Goal: Information Seeking & Learning: Check status

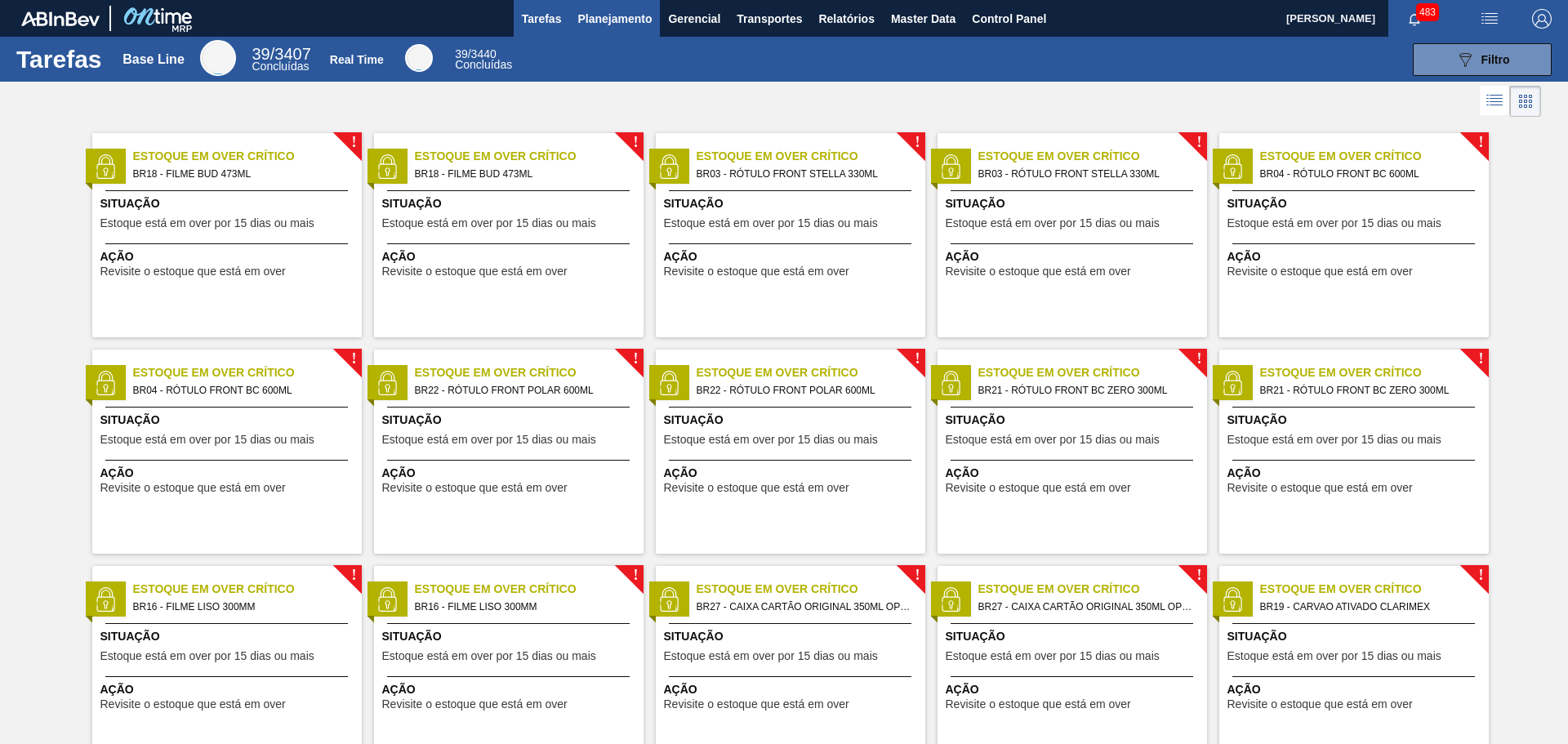
click at [623, 22] on span "Planejamento" at bounding box center [614, 18] width 74 height 19
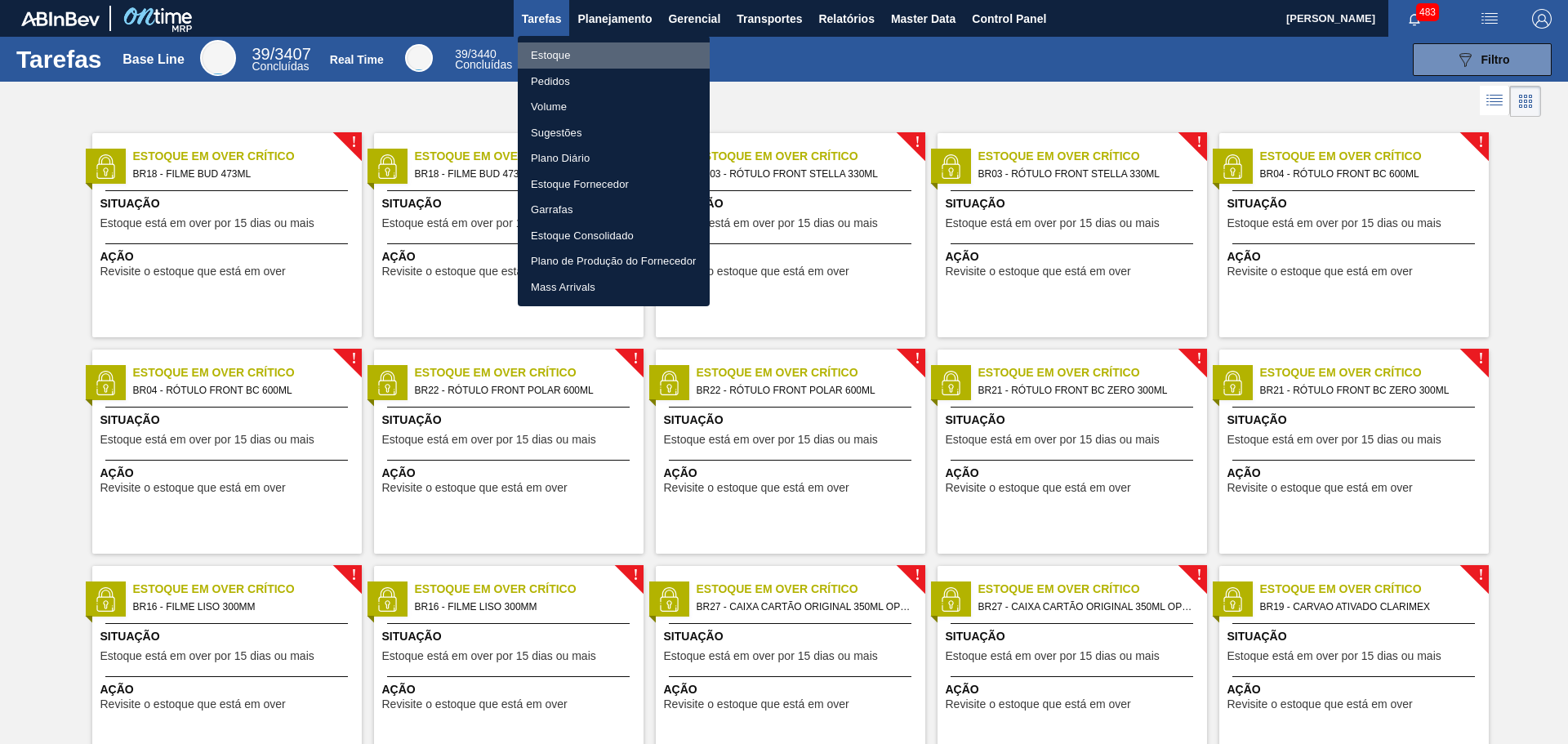
click at [569, 53] on li "Estoque" at bounding box center [613, 55] width 192 height 26
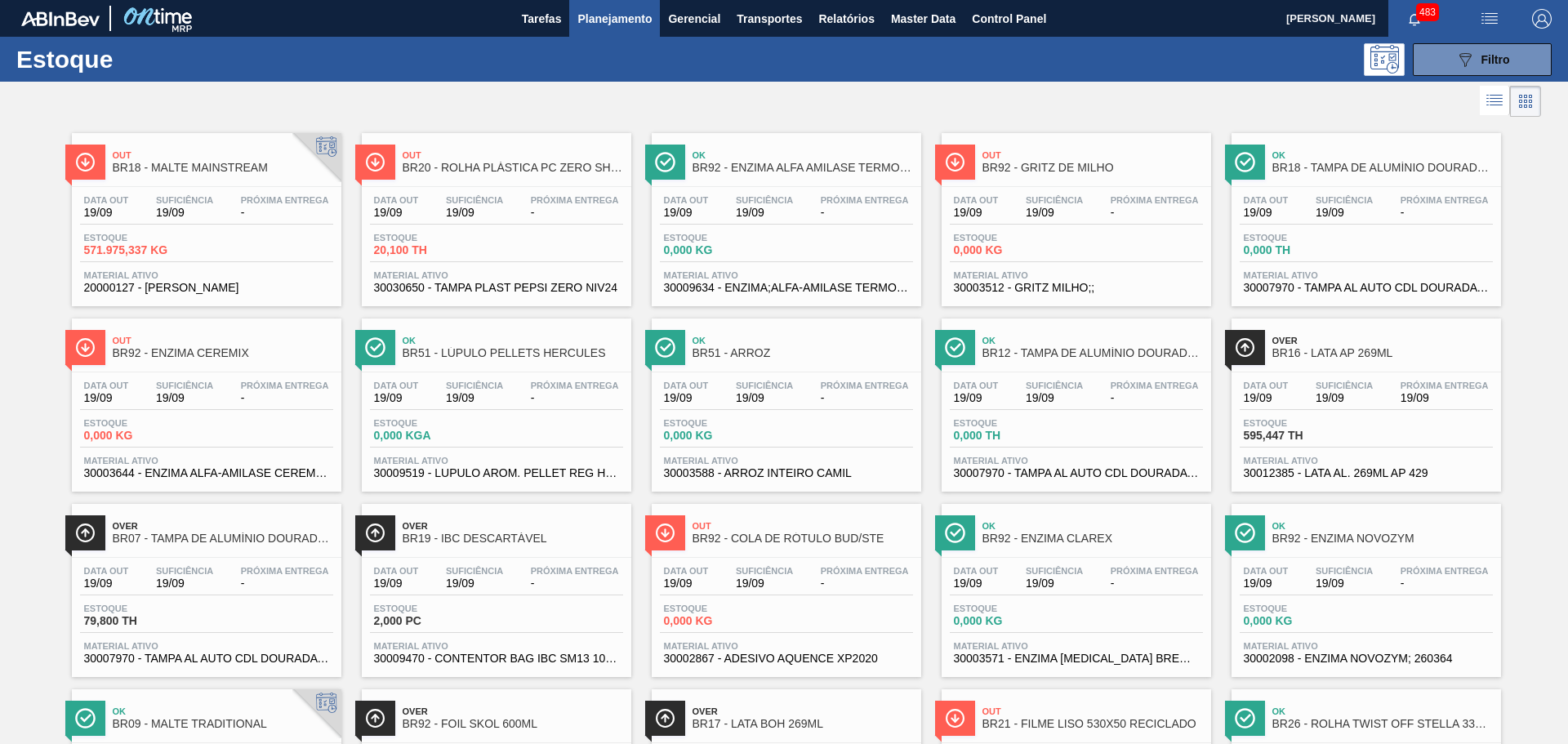
click at [1453, 30] on div "483" at bounding box center [1427, 18] width 75 height 37
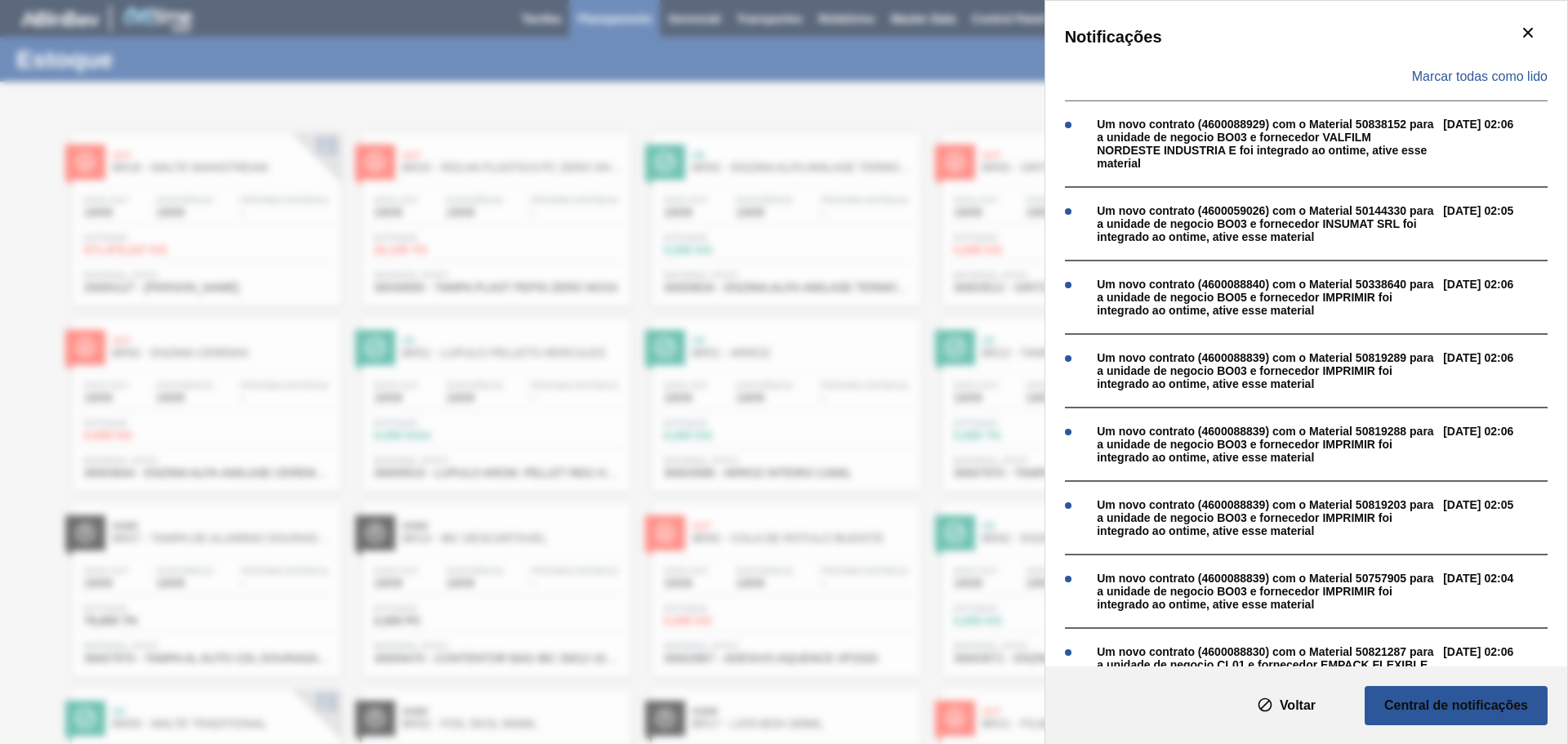
click at [897, 54] on div "Notificações Marcar todas como lido Um novo contrato (4600088929) com o Materia…" at bounding box center [784, 372] width 1568 height 744
click at [1525, 34] on icon "botão de ícone" at bounding box center [1528, 32] width 19 height 19
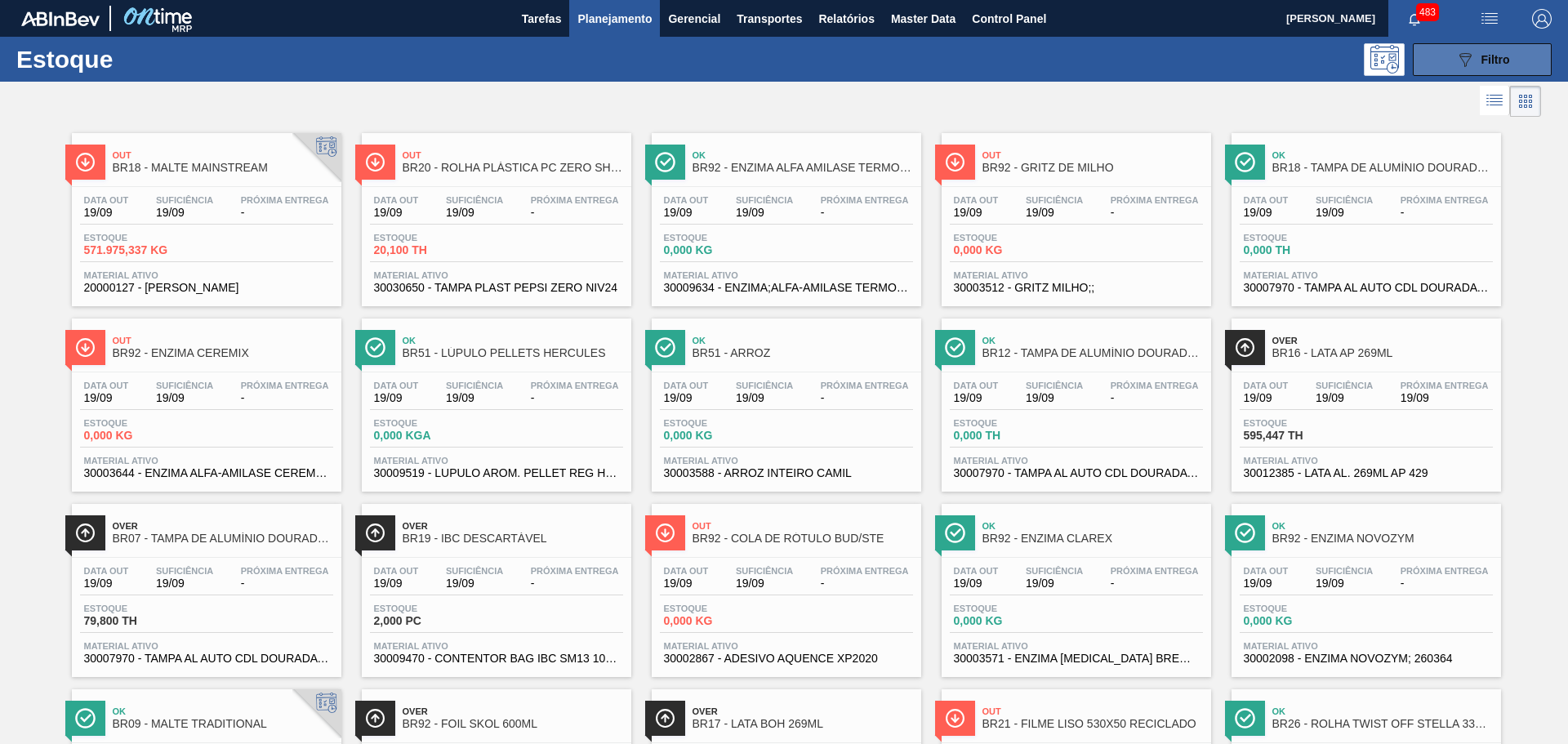
click at [1458, 52] on icon "089F7B8B-B2A5-4AFE-B5C0-19BA573D28AC" at bounding box center [1465, 59] width 19 height 19
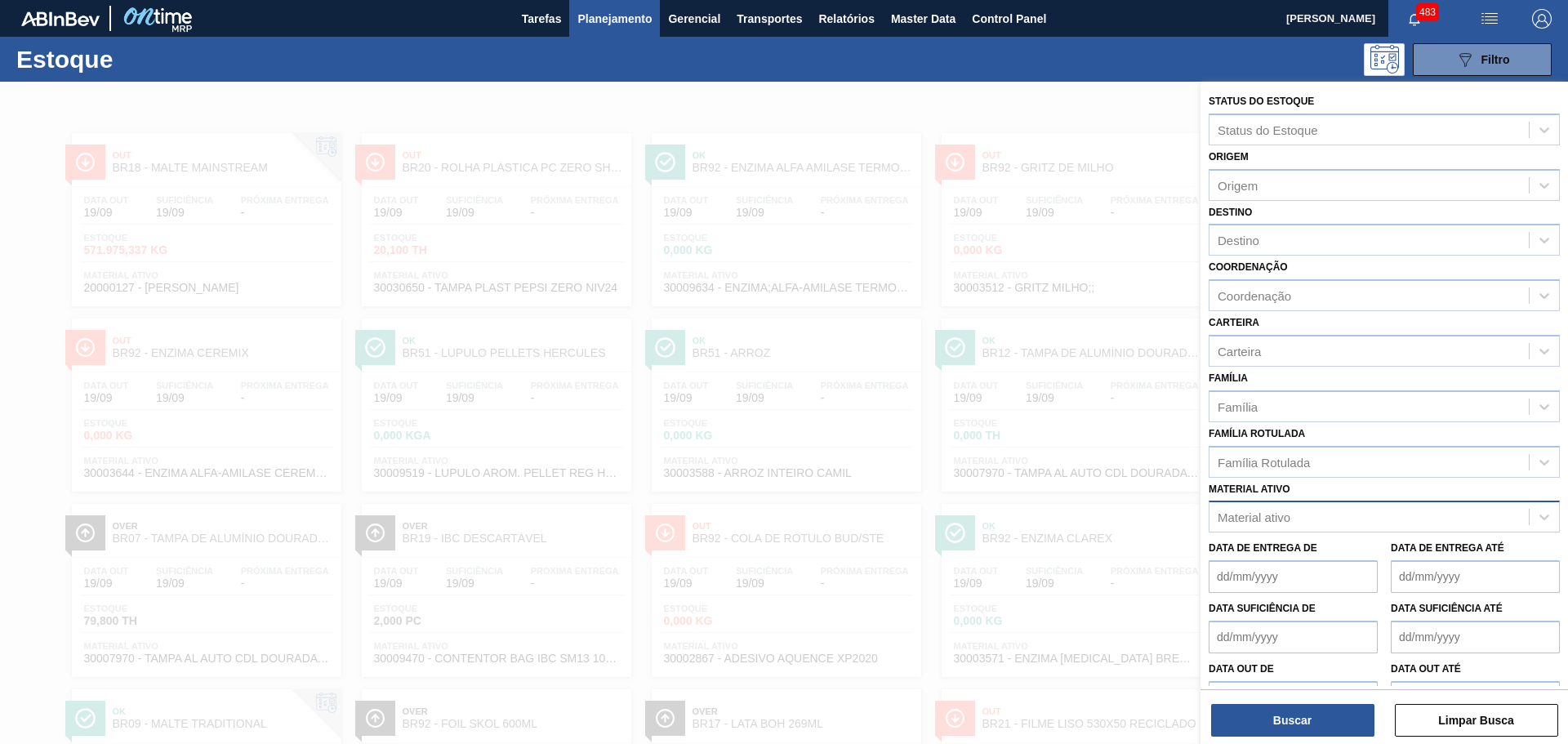
click at [1298, 511] on div "Material ativo" at bounding box center [1370, 517] width 320 height 23
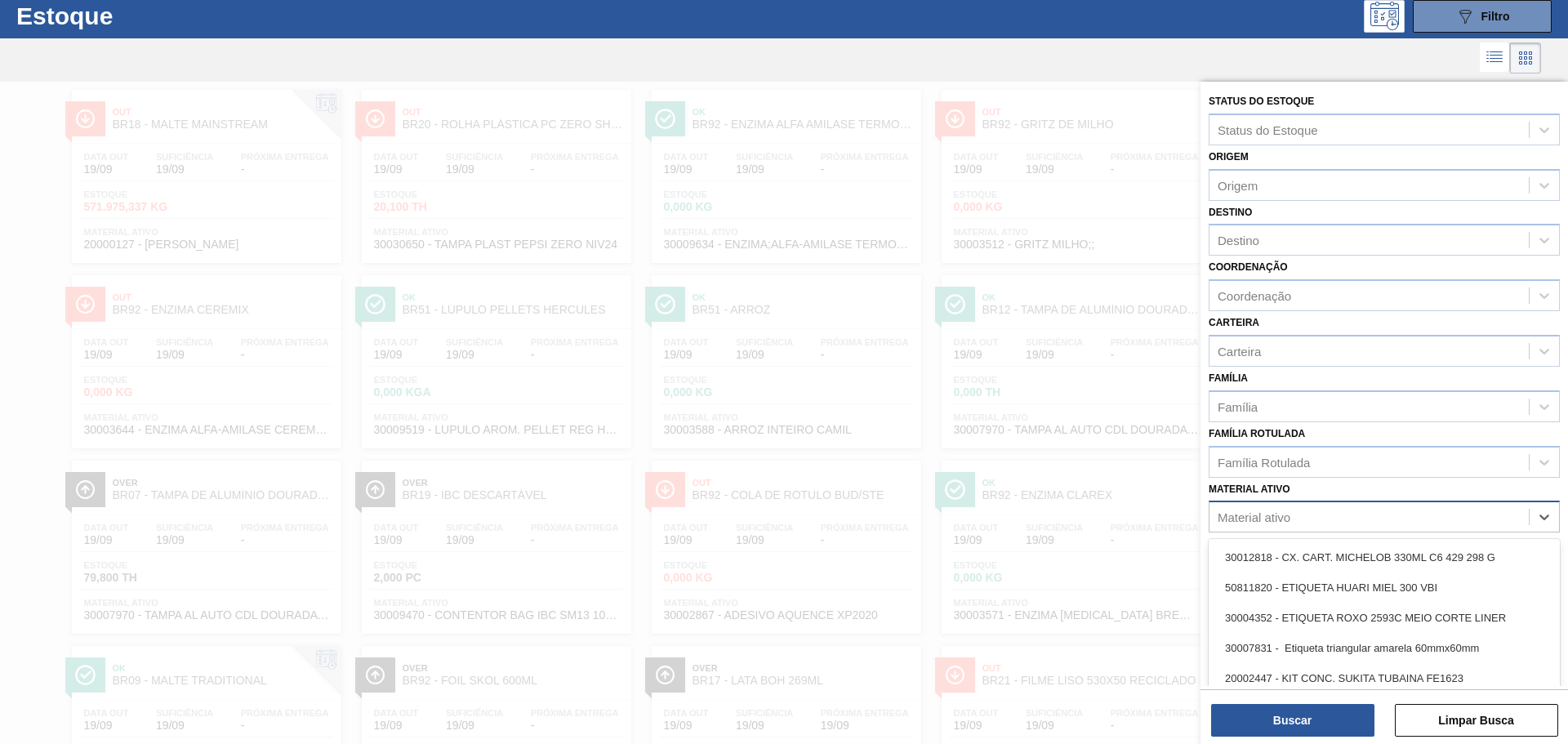
scroll to position [47, 0]
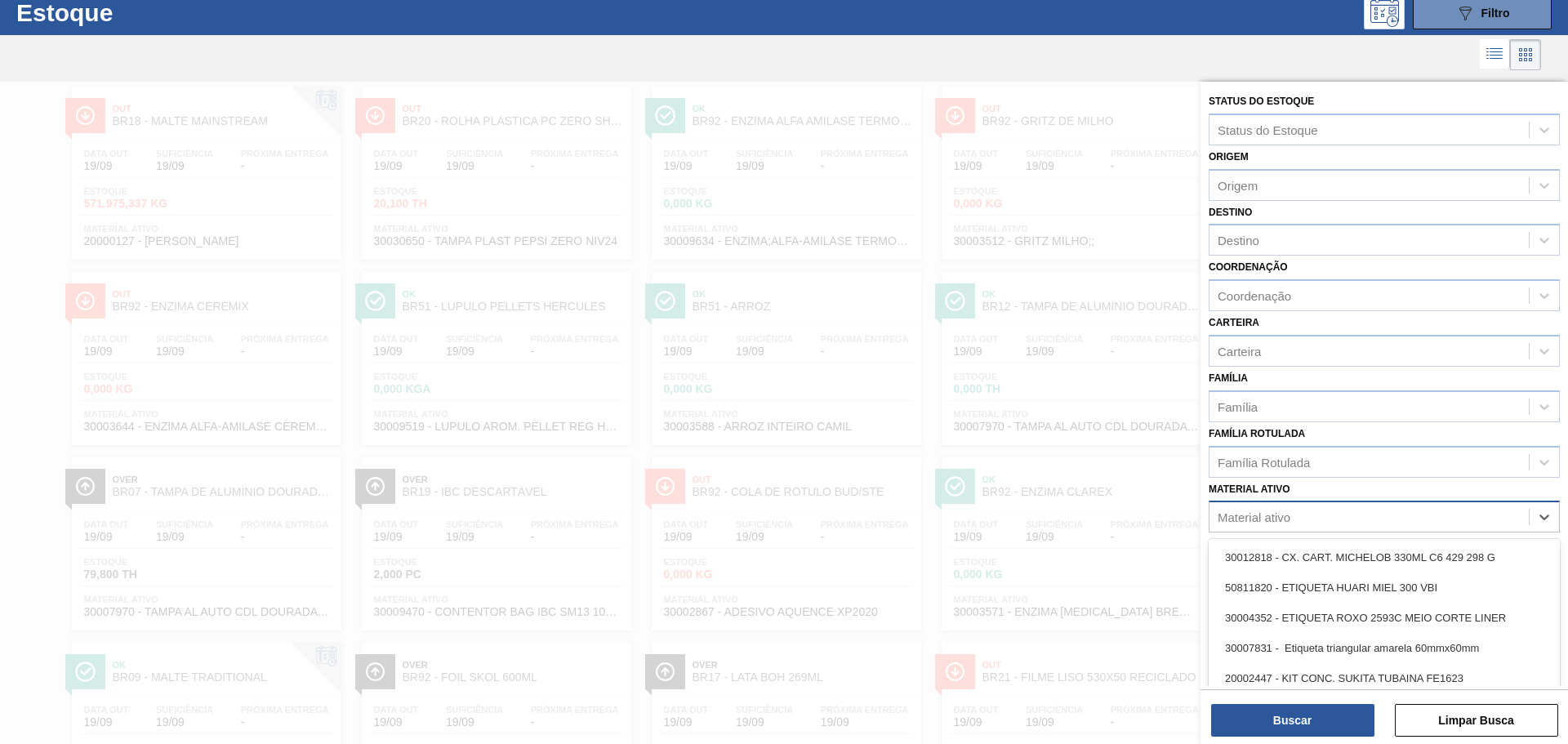
paste ativo "30002266"
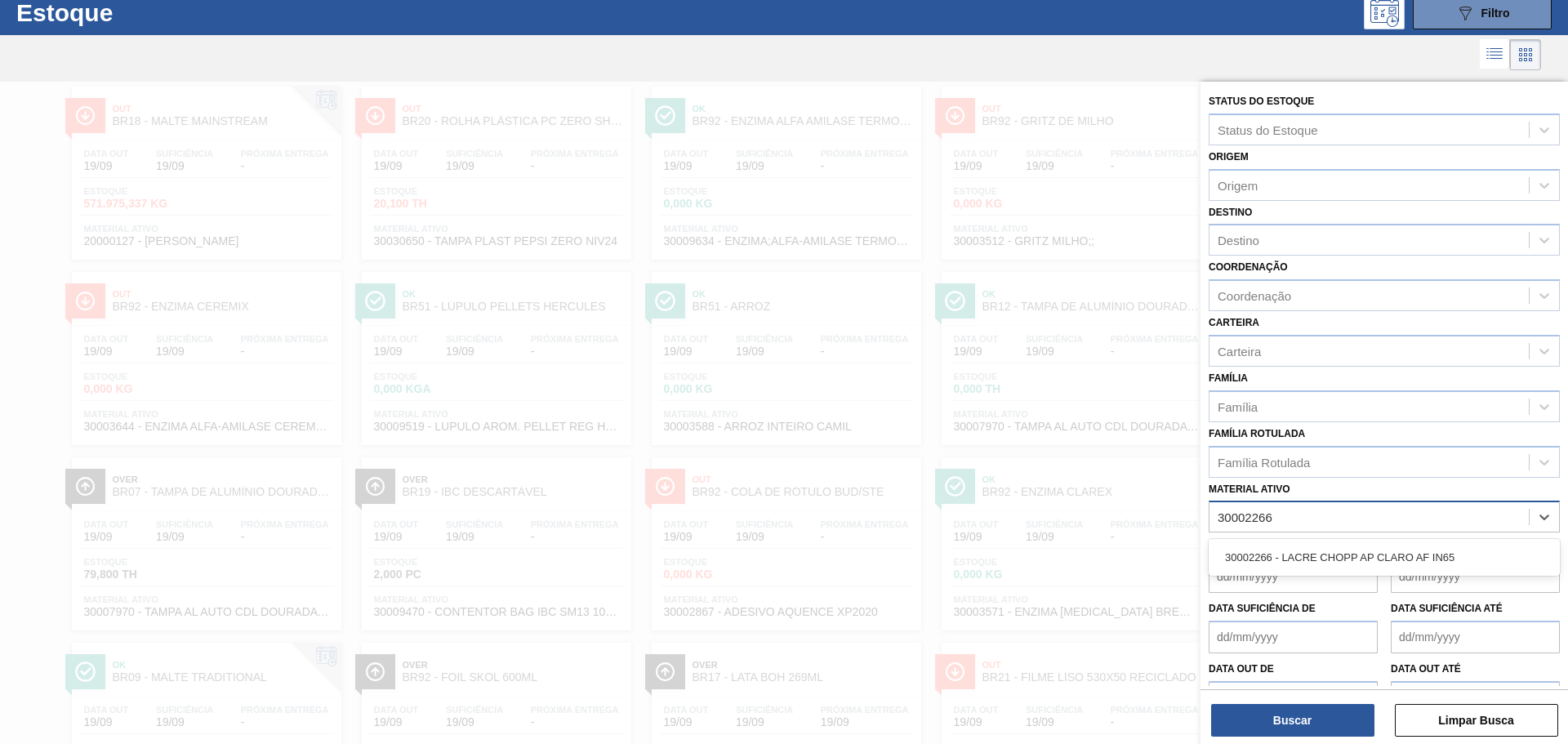
type ativo "30002266"
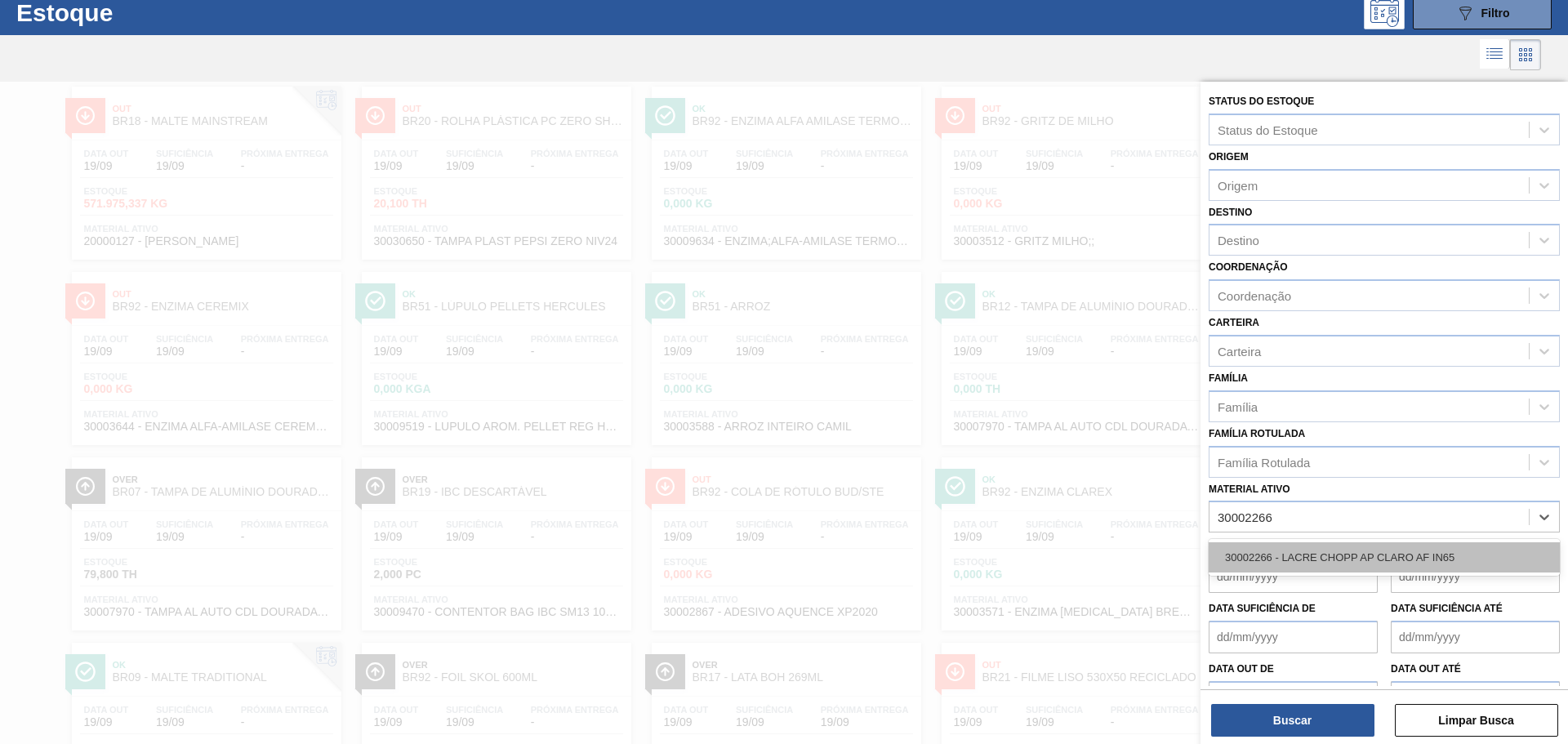
click at [1292, 556] on div "30002266 - LACRE CHOPP AP CLARO AF IN65" at bounding box center [1385, 557] width 351 height 30
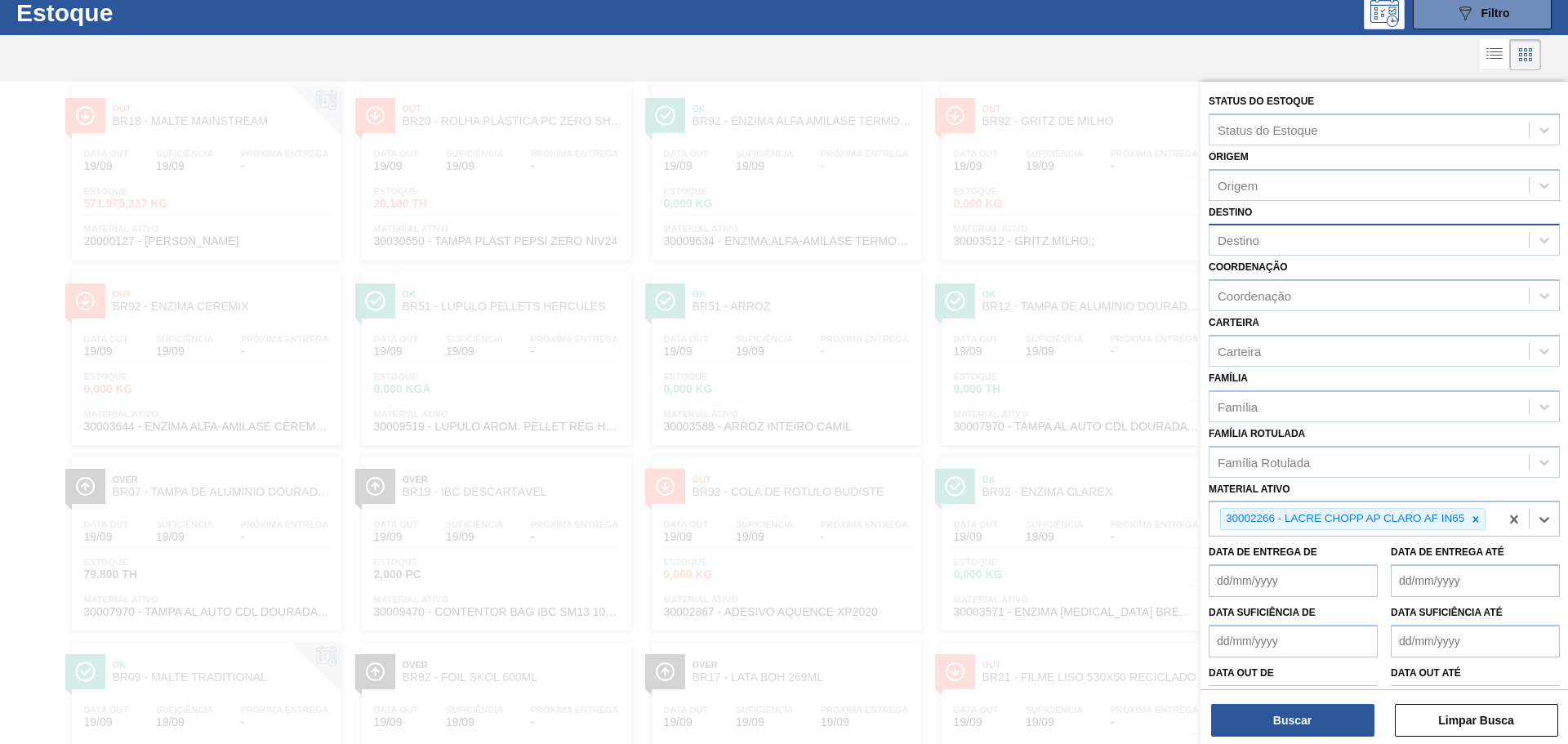
click at [1276, 243] on div "Destino" at bounding box center [1370, 240] width 320 height 23
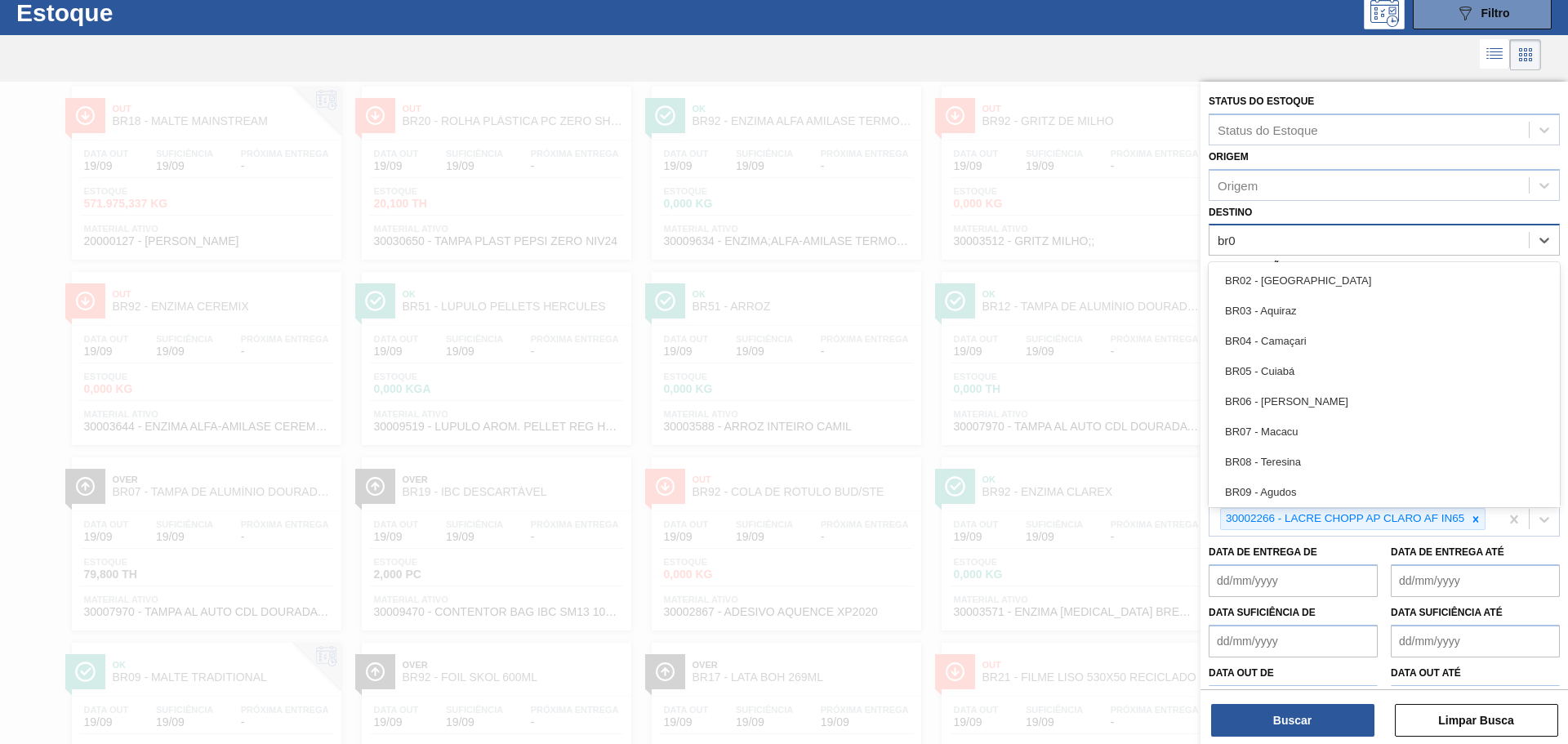
type input "br09"
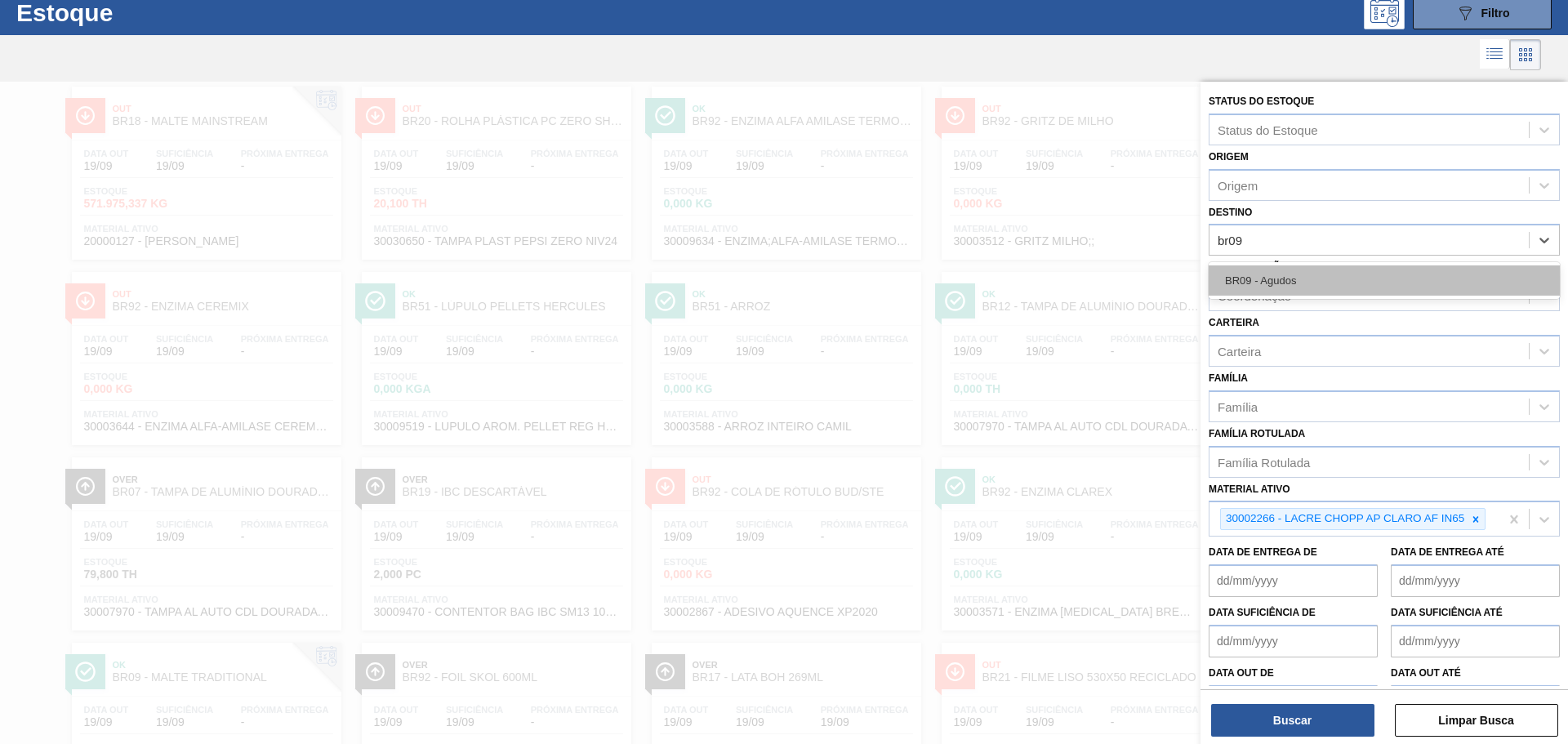
click at [1292, 274] on div "BR09 - Agudos" at bounding box center [1385, 280] width 351 height 30
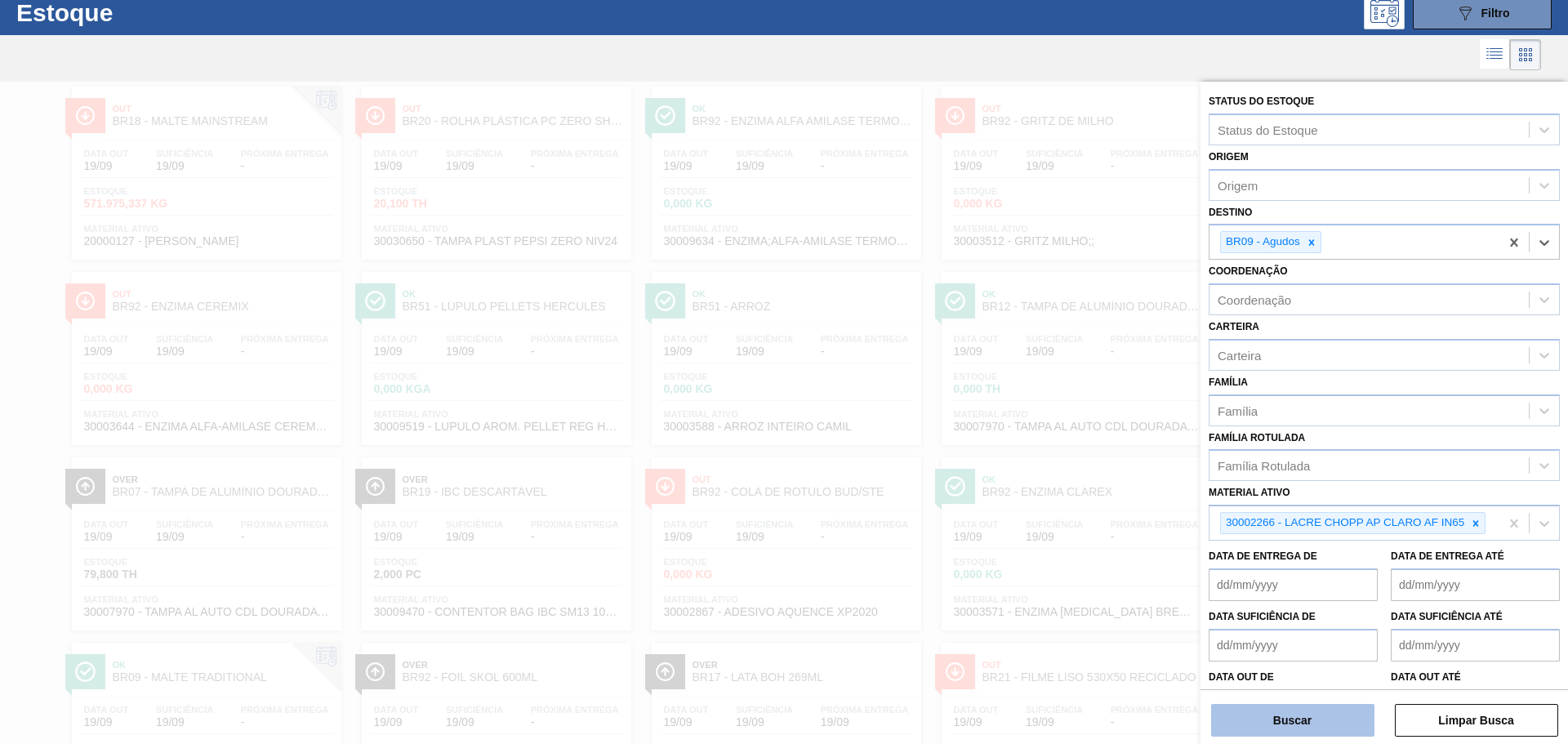
click at [1314, 716] on button "Buscar" at bounding box center [1293, 721] width 163 height 33
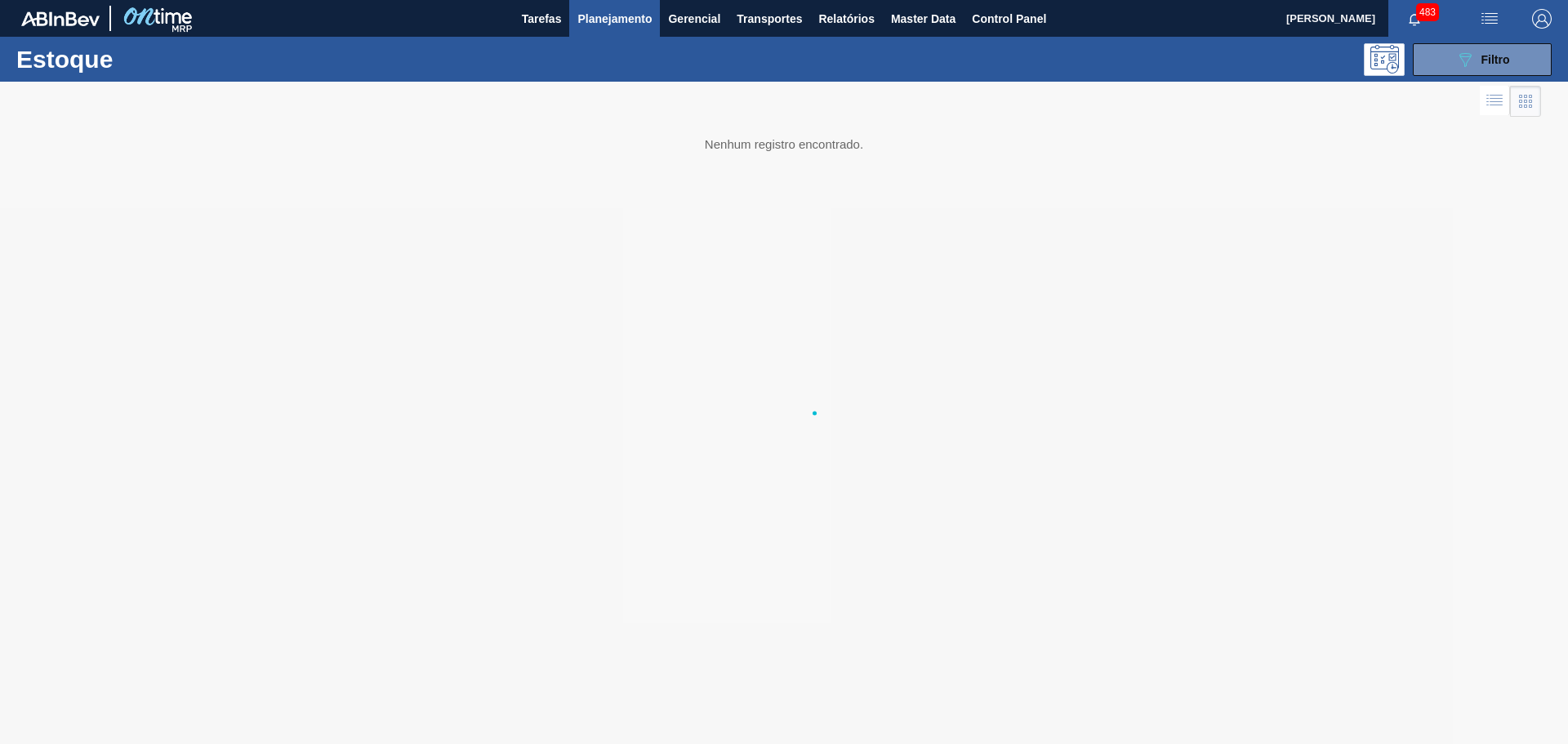
scroll to position [0, 0]
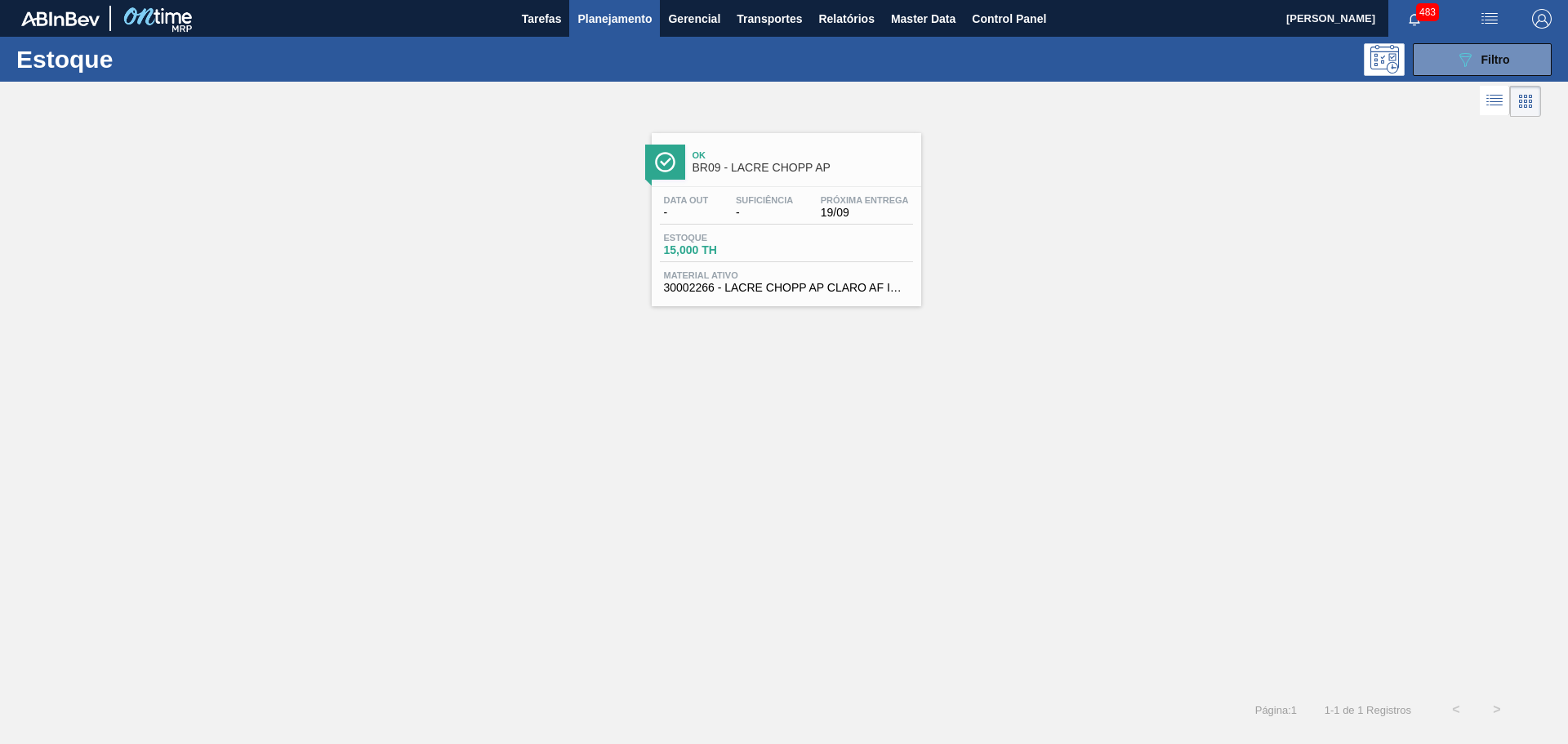
click at [764, 172] on span "BR09 - LACRE CHOPP AP" at bounding box center [803, 167] width 221 height 13
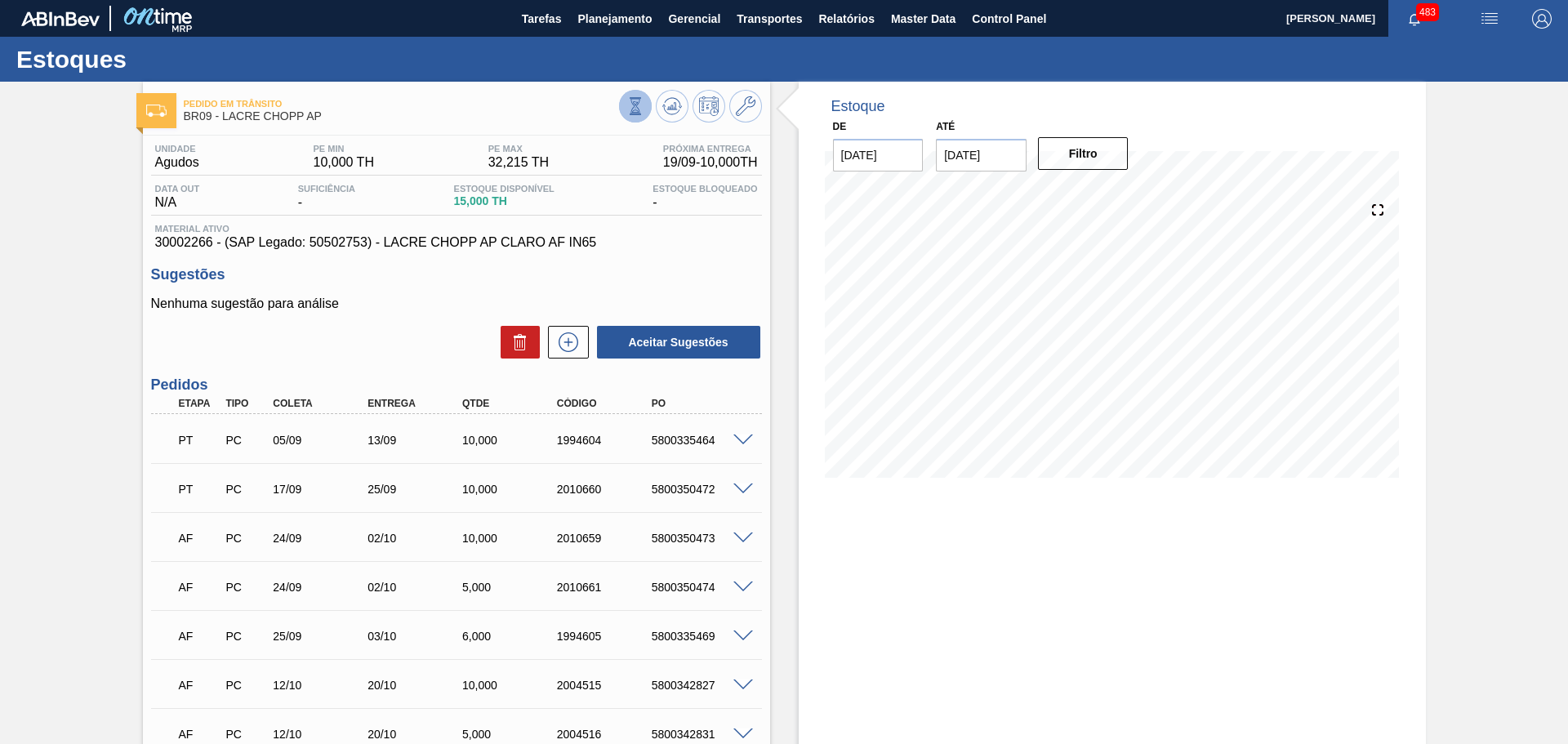
click at [633, 101] on icon at bounding box center [635, 105] width 18 height 18
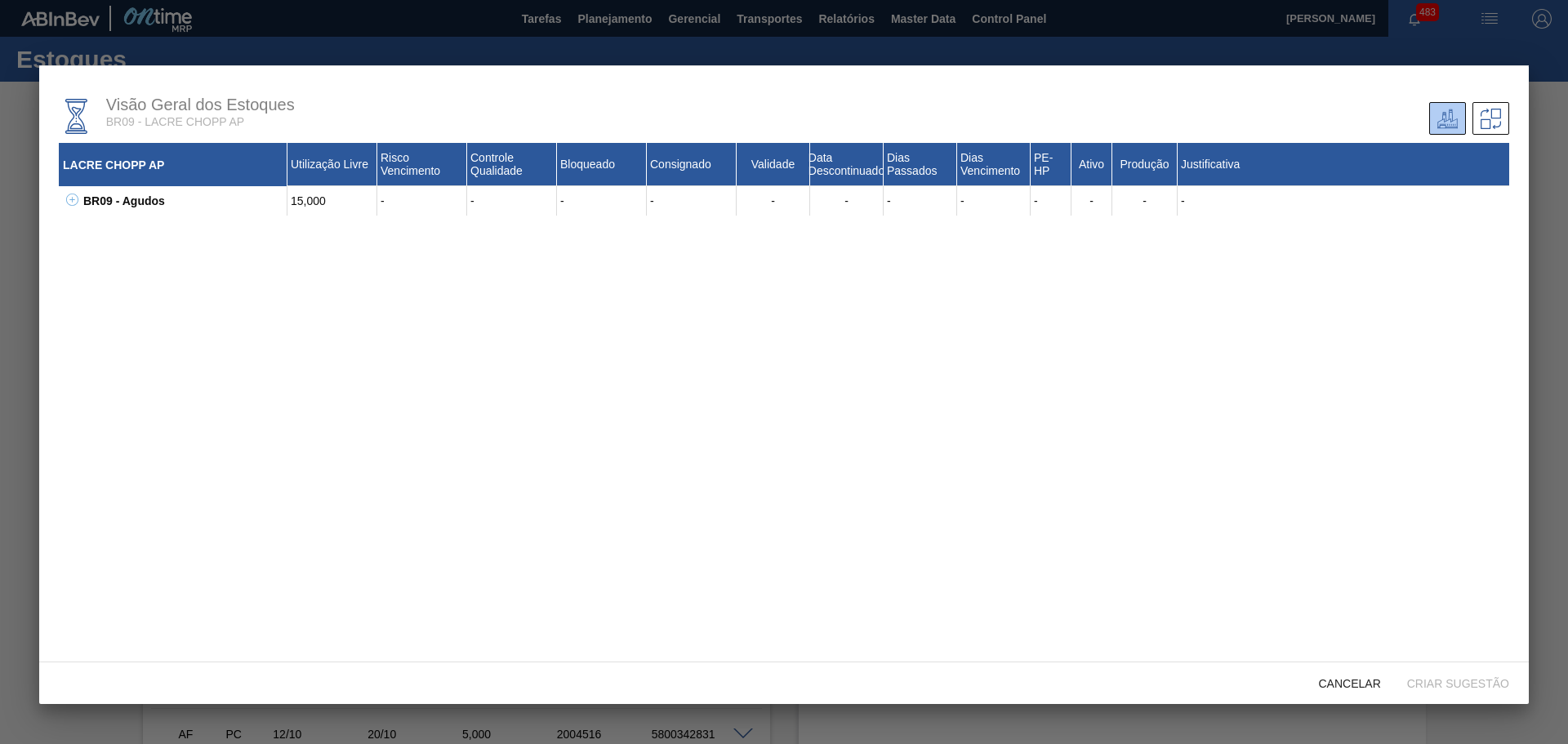
click at [74, 195] on icon at bounding box center [72, 199] width 13 height 13
click at [86, 224] on icon at bounding box center [92, 229] width 13 height 13
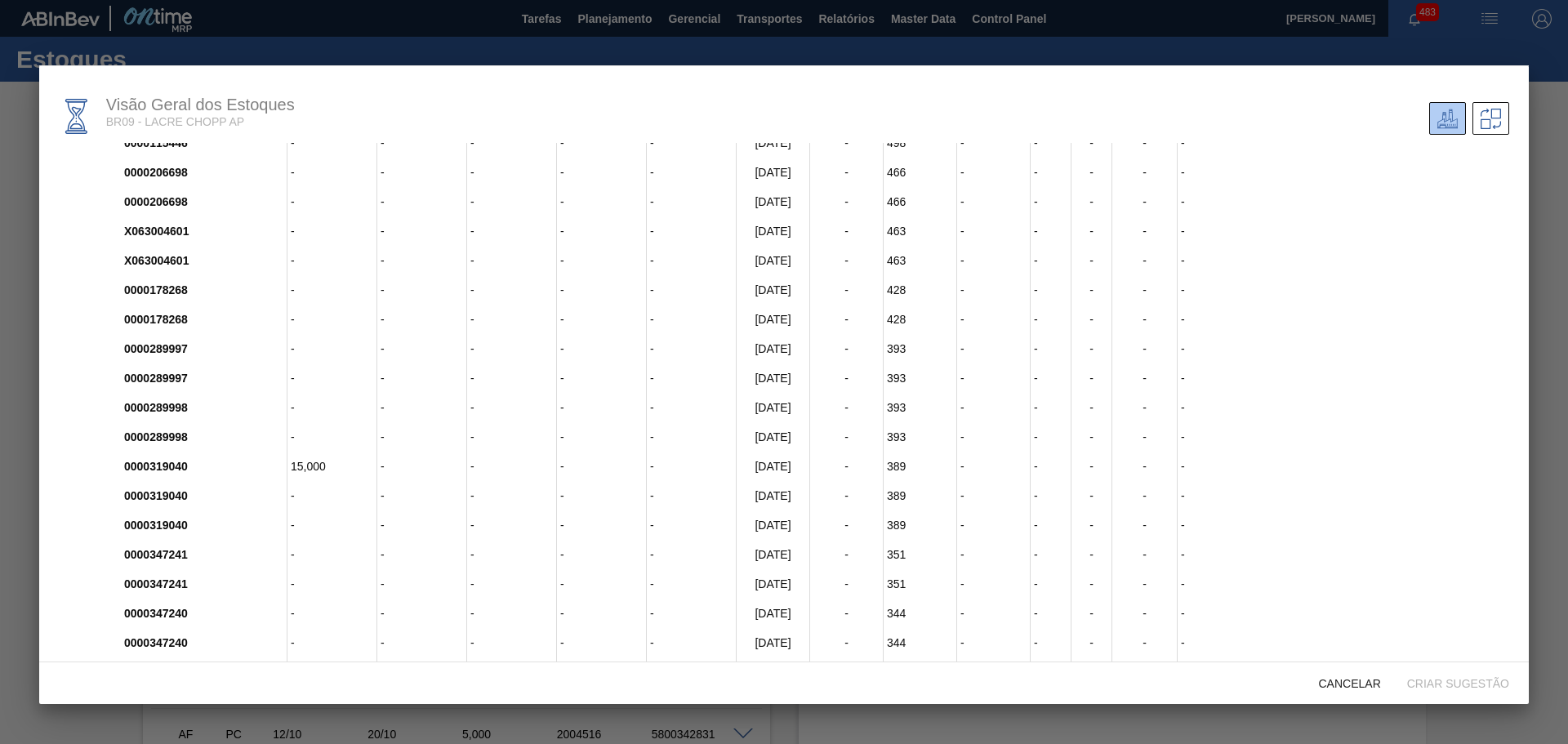
scroll to position [327, 0]
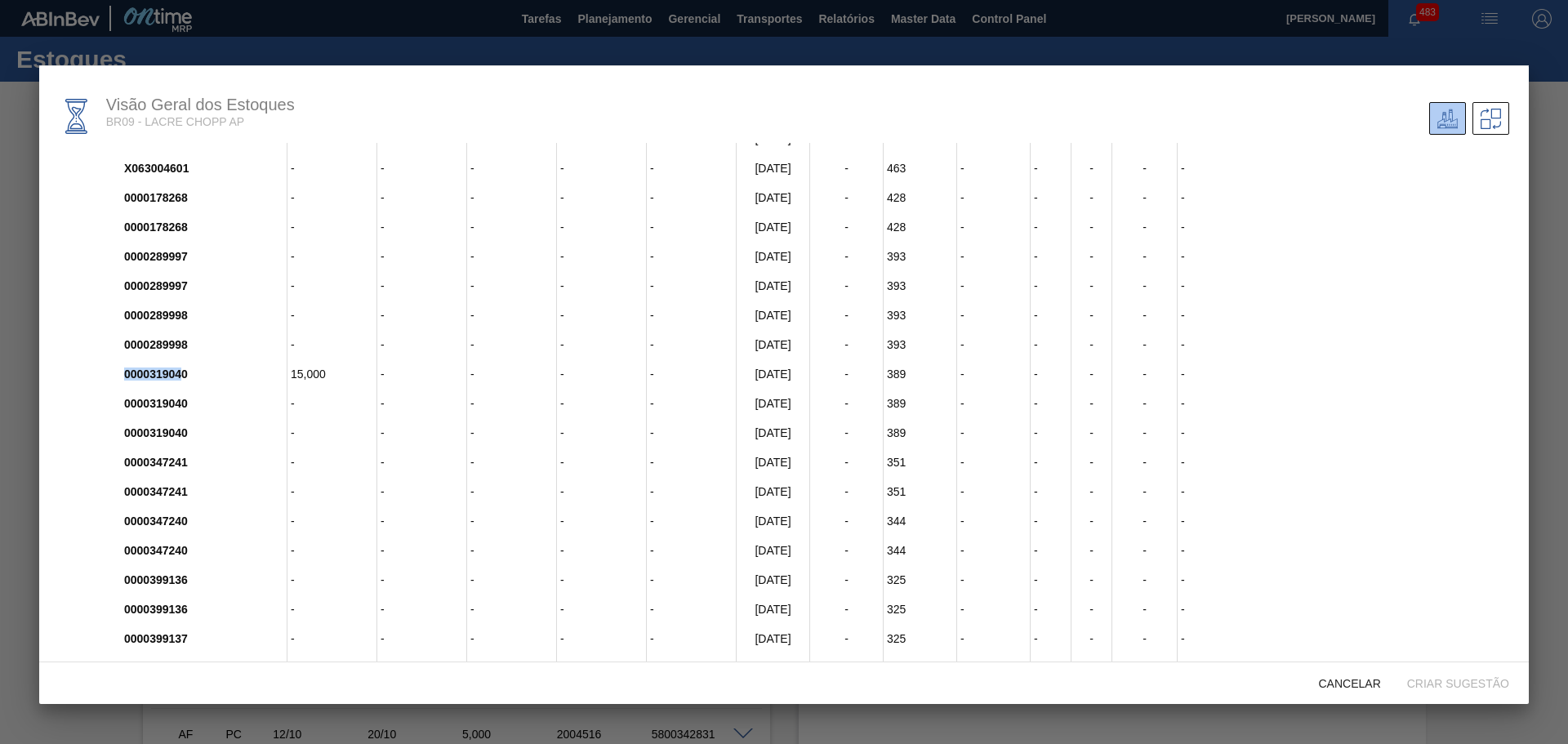
drag, startPoint x: 120, startPoint y: 372, endPoint x: 351, endPoint y: 397, distance: 232.3
click at [183, 368] on div "0000319040 15,000 - - - - [DATE] - 389 - - - - -" at bounding box center [804, 374] width 1410 height 29
